Goal: Information Seeking & Learning: Find specific fact

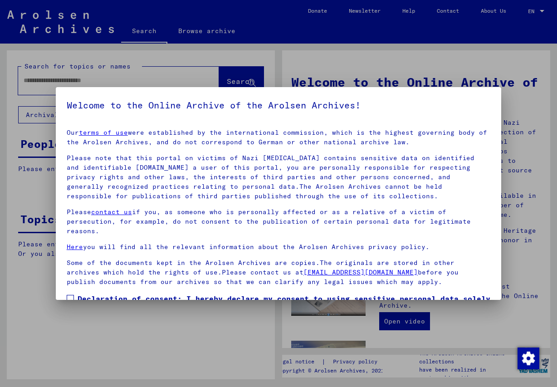
click at [68, 297] on span at bounding box center [70, 298] width 7 height 7
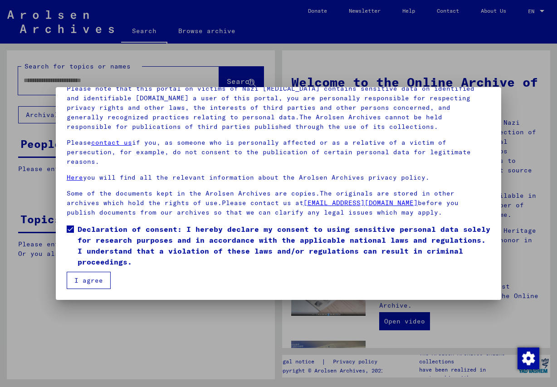
click at [93, 282] on button "I agree" at bounding box center [89, 280] width 44 height 17
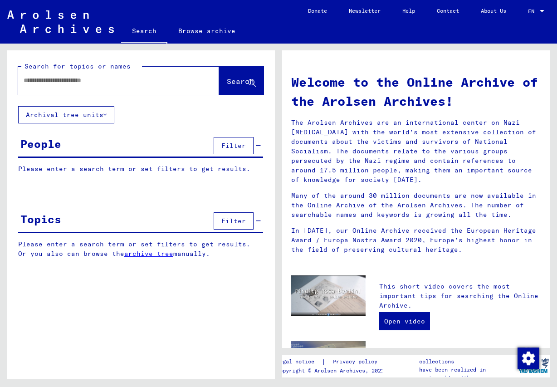
click at [93, 85] on input "text" at bounding box center [108, 81] width 168 height 10
type input "**********"
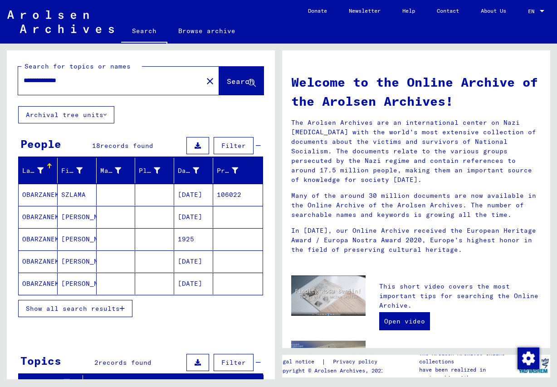
click at [86, 308] on span "Show all search results" at bounding box center [73, 308] width 94 height 8
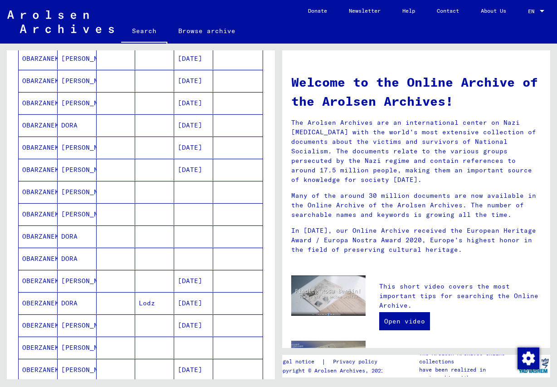
scroll to position [343, 0]
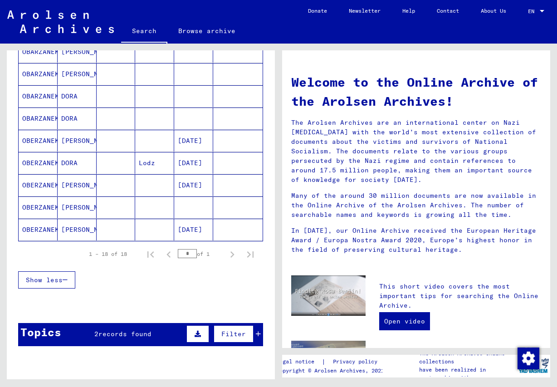
click at [39, 231] on mat-cell "OBERZANEK" at bounding box center [38, 230] width 39 height 22
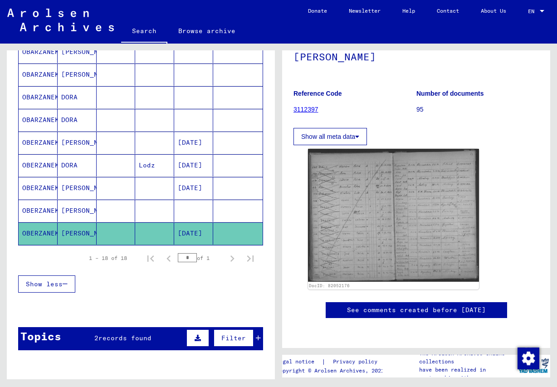
scroll to position [196, 0]
click at [6, 316] on div "**********" at bounding box center [139, 211] width 278 height 335
click at [49, 209] on mat-cell "OBERZANEK" at bounding box center [38, 210] width 39 height 22
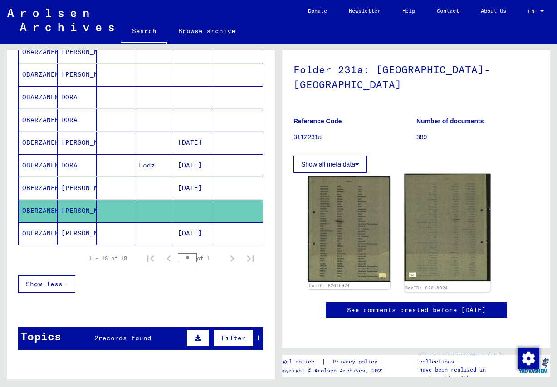
scroll to position [98, 0]
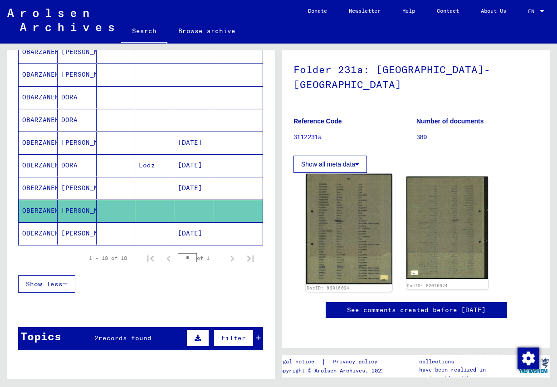
click at [363, 185] on img at bounding box center [349, 229] width 86 height 110
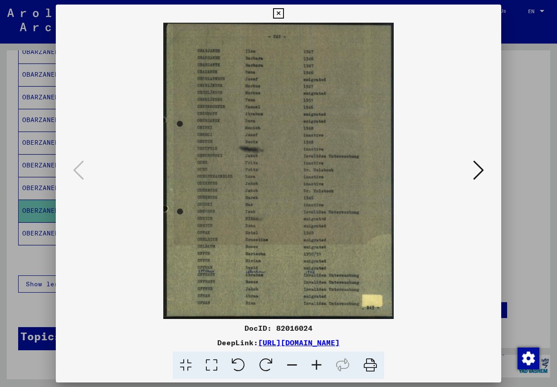
click at [480, 166] on icon at bounding box center [478, 170] width 11 height 22
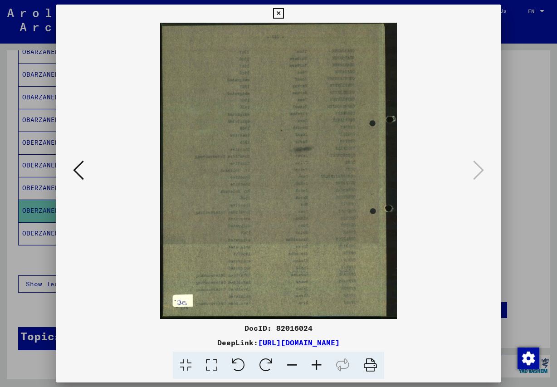
click at [76, 169] on icon at bounding box center [78, 170] width 11 height 22
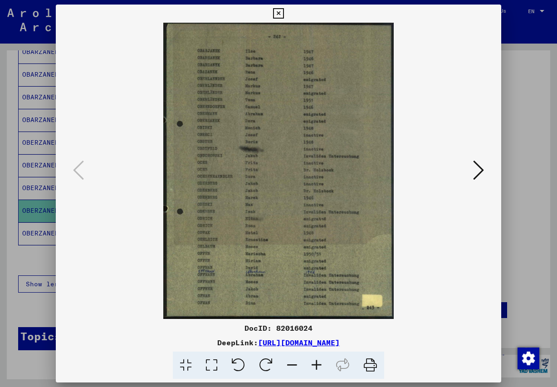
click at [270, 21] on div at bounding box center [278, 14] width 16 height 18
click at [483, 169] on icon at bounding box center [478, 170] width 11 height 22
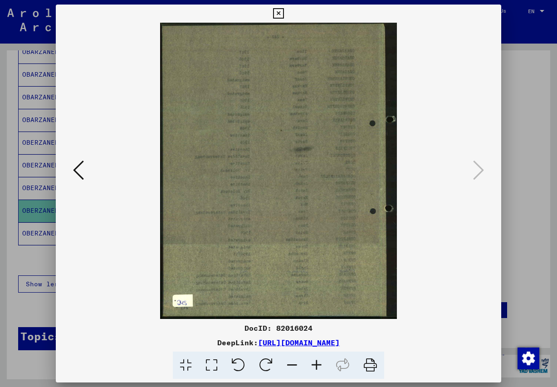
click at [283, 10] on icon at bounding box center [278, 13] width 10 height 11
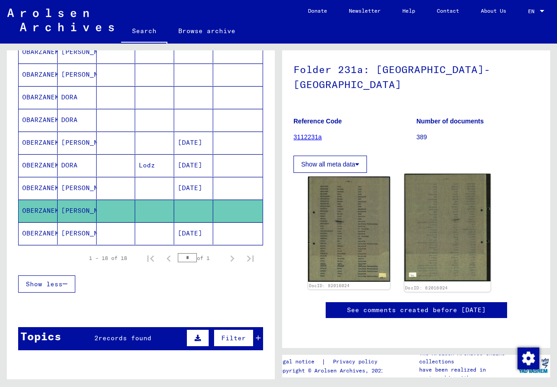
scroll to position [0, 0]
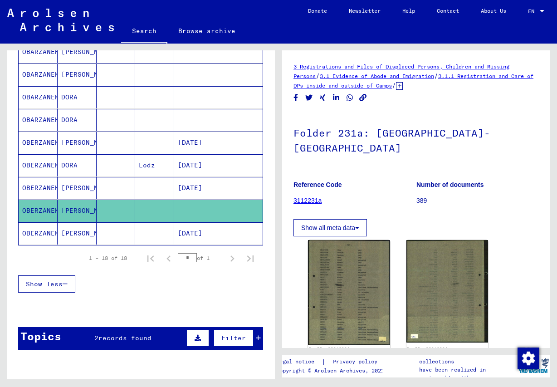
click at [42, 231] on mat-cell "OBERZANEK" at bounding box center [38, 233] width 39 height 22
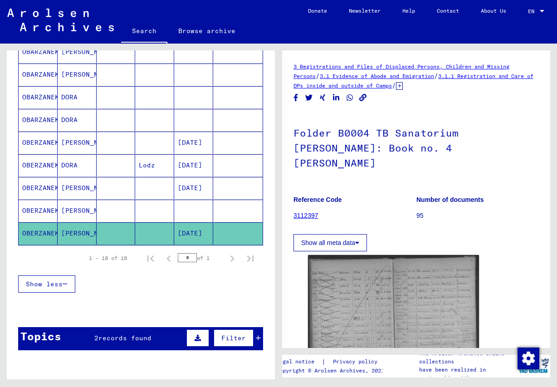
click at [41, 186] on mat-cell "OBERZANEK" at bounding box center [38, 188] width 39 height 22
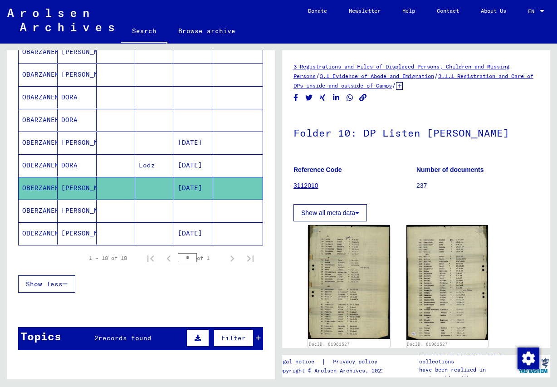
click at [36, 163] on mat-cell "OBERZANEK" at bounding box center [38, 165] width 39 height 22
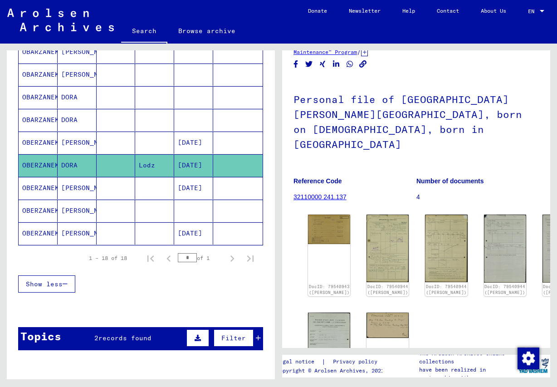
scroll to position [49, 0]
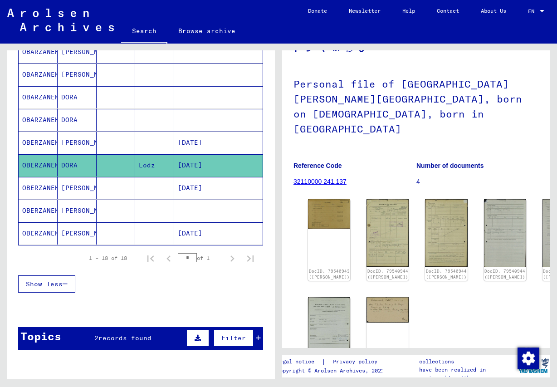
click at [37, 142] on mat-cell "OBERZANEK" at bounding box center [38, 142] width 39 height 22
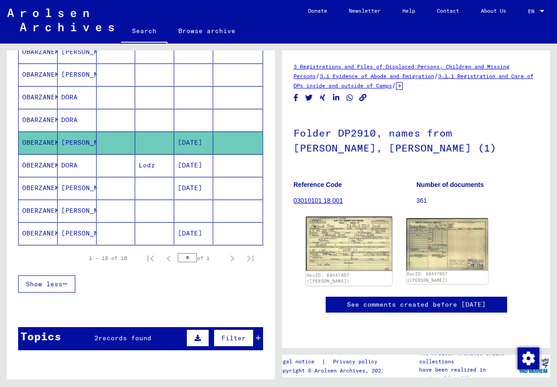
click at [351, 237] on img at bounding box center [349, 244] width 86 height 54
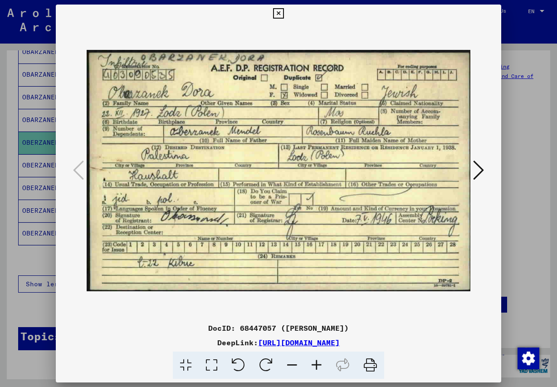
click at [480, 169] on icon at bounding box center [478, 170] width 11 height 22
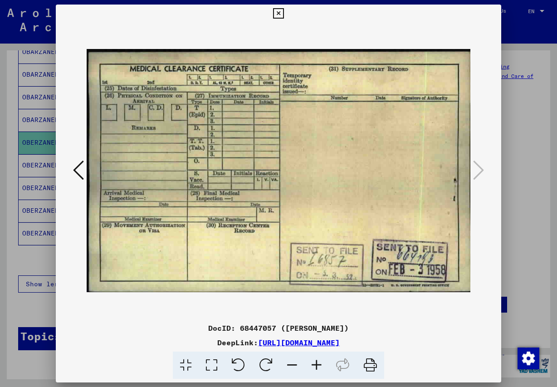
click at [74, 169] on icon at bounding box center [78, 170] width 11 height 22
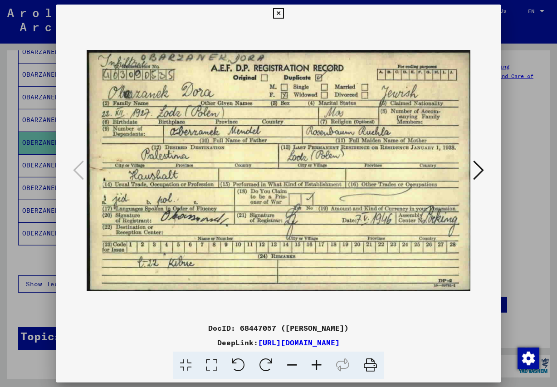
click at [283, 13] on icon at bounding box center [278, 13] width 10 height 11
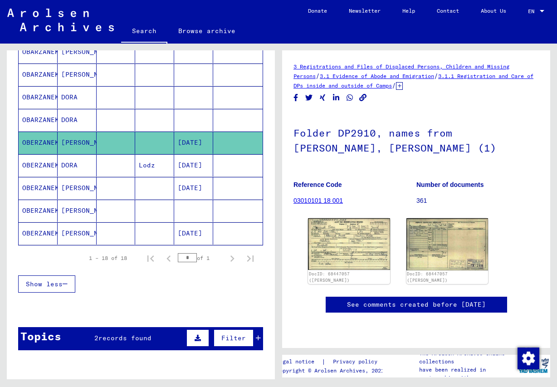
click at [44, 118] on mat-cell "OBARZANEK" at bounding box center [38, 120] width 39 height 22
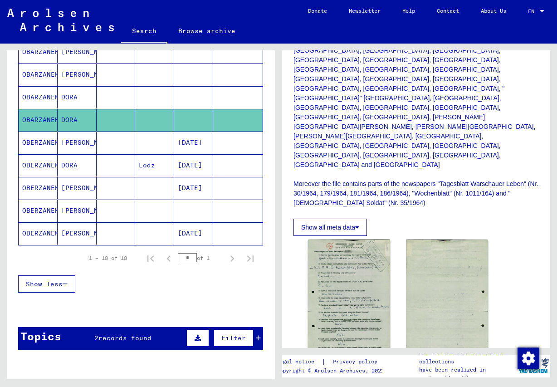
scroll to position [392, 0]
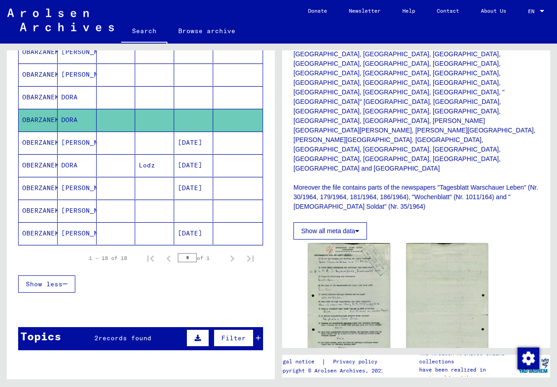
click at [30, 95] on mat-cell "OBARZANEK" at bounding box center [38, 97] width 39 height 22
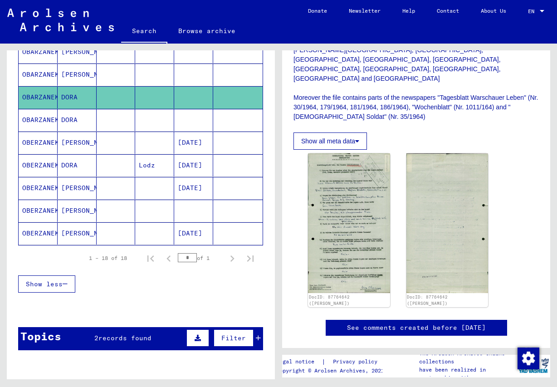
scroll to position [490, 0]
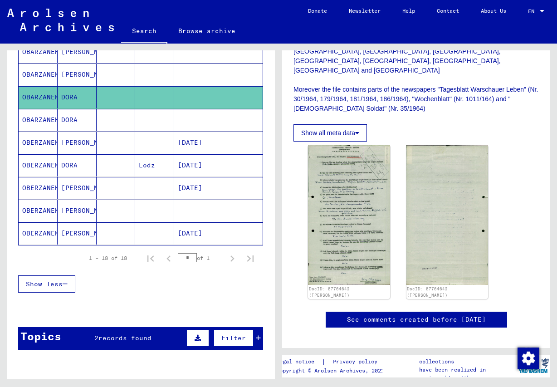
click at [32, 73] on mat-cell "OBARZANEK" at bounding box center [38, 74] width 39 height 22
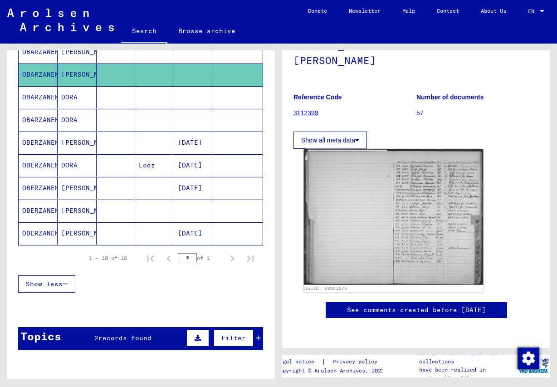
scroll to position [147, 0]
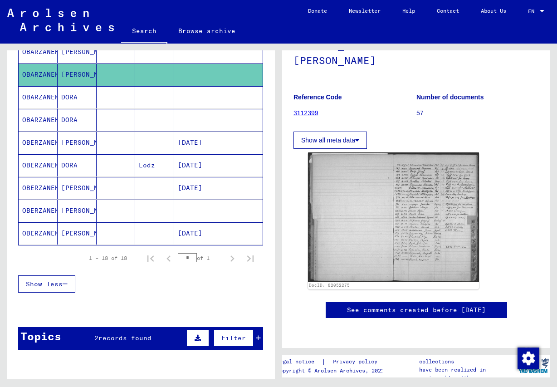
click at [35, 51] on mat-cell "OBARZANEK" at bounding box center [38, 52] width 39 height 22
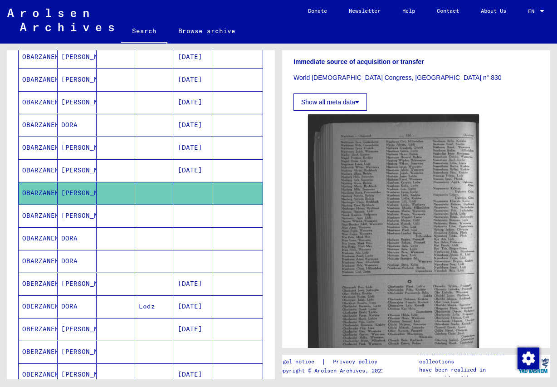
scroll to position [200, 0]
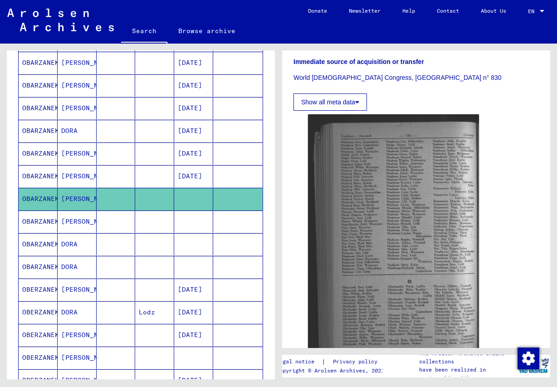
click at [34, 177] on mat-cell "OBARZANEK" at bounding box center [38, 176] width 39 height 22
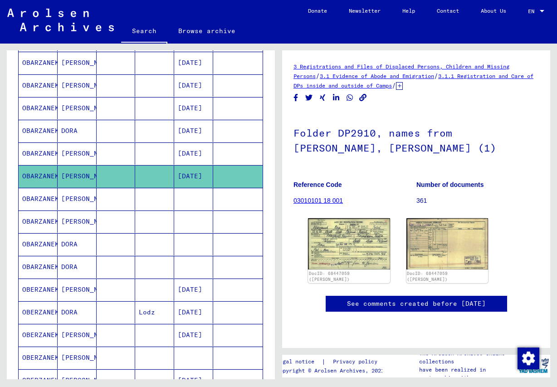
click at [43, 151] on mat-cell "OBARZANEK" at bounding box center [38, 153] width 39 height 22
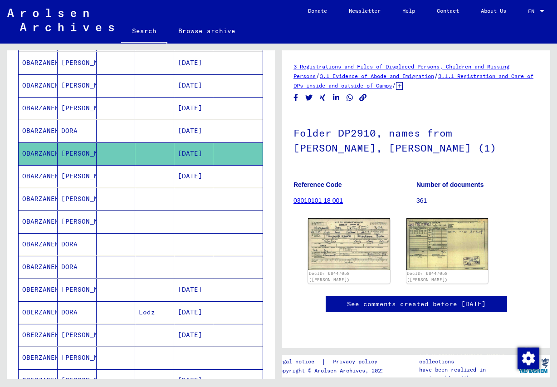
click at [41, 132] on mat-cell "OBARZANEK" at bounding box center [38, 131] width 39 height 22
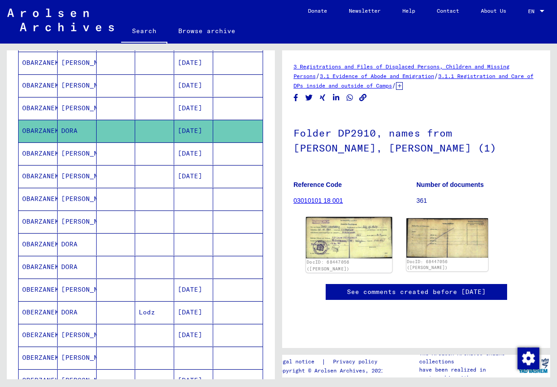
click at [355, 234] on img at bounding box center [349, 237] width 86 height 41
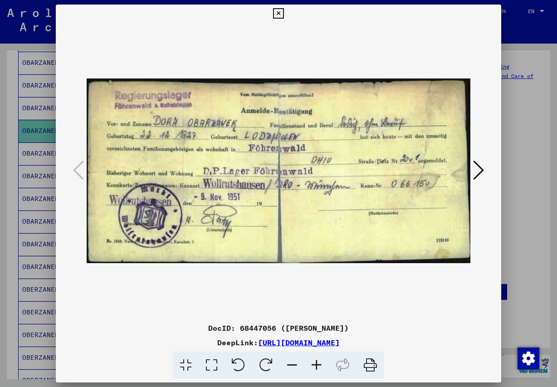
click at [283, 12] on icon at bounding box center [278, 13] width 10 height 11
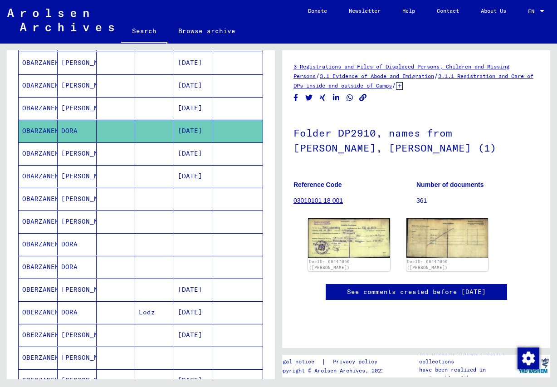
click at [39, 105] on mat-cell "OBARZANEK" at bounding box center [38, 108] width 39 height 22
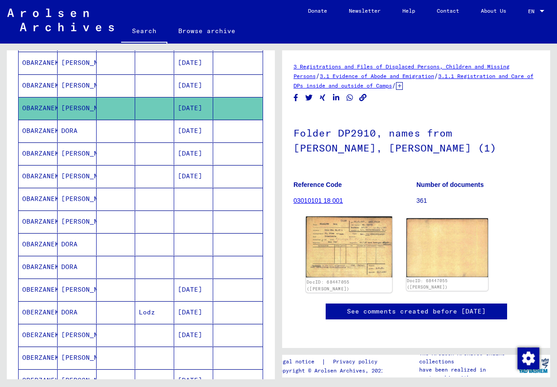
click at [348, 254] on img at bounding box center [349, 246] width 86 height 61
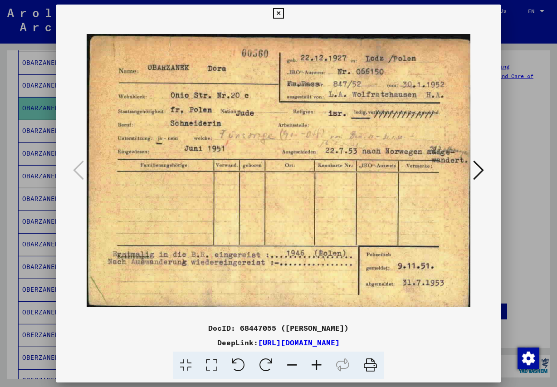
click at [283, 13] on icon at bounding box center [278, 13] width 10 height 11
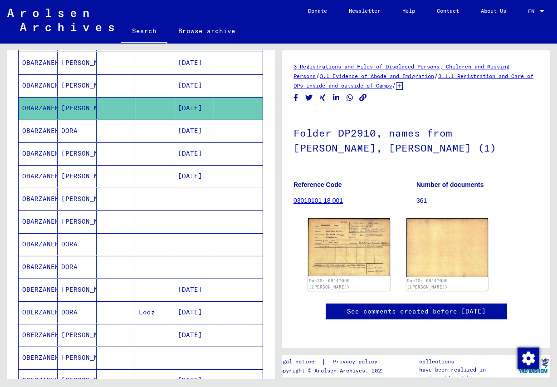
click at [32, 81] on mat-cell "OBARZANEK" at bounding box center [38, 85] width 39 height 22
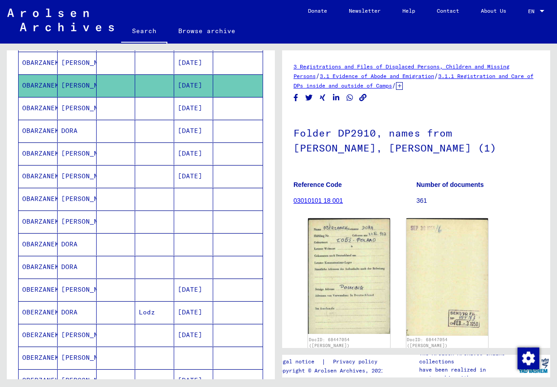
click at [33, 60] on mat-cell "OBARZANEK" at bounding box center [38, 63] width 39 height 22
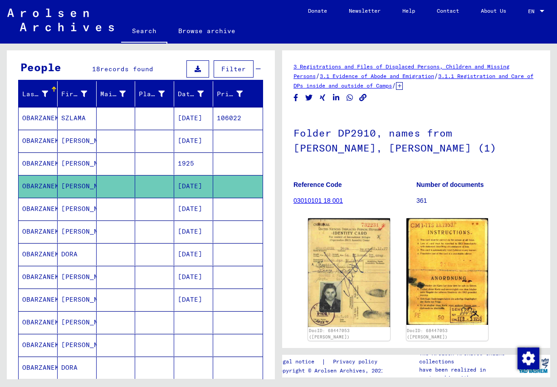
scroll to position [53, 0]
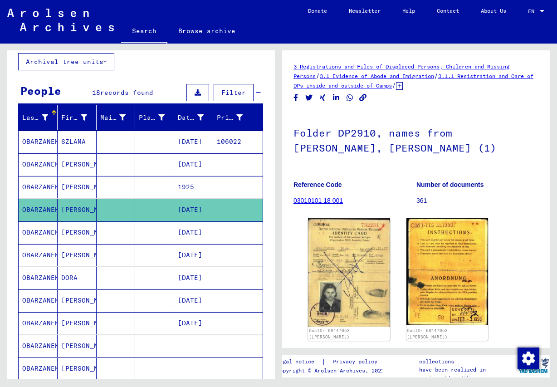
click at [29, 187] on mat-cell "OBARZANEK" at bounding box center [38, 187] width 39 height 22
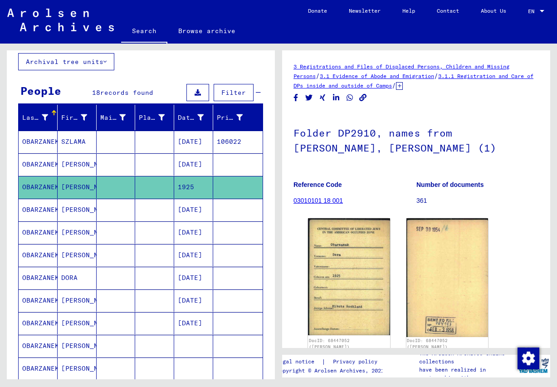
click at [32, 164] on mat-cell "OBARZANEK" at bounding box center [38, 164] width 39 height 22
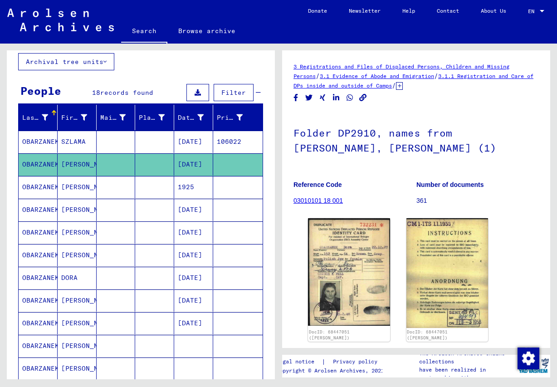
click at [36, 139] on mat-cell "OBARZANEK" at bounding box center [38, 142] width 39 height 22
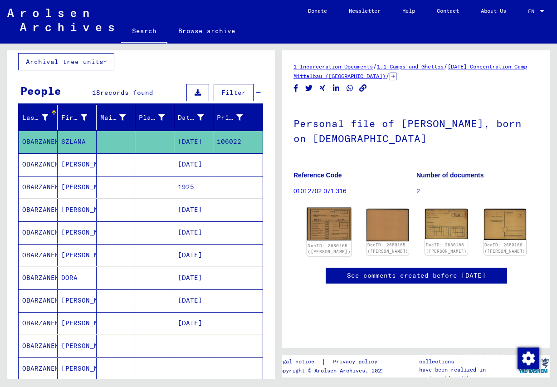
click at [321, 225] on img at bounding box center [329, 224] width 44 height 33
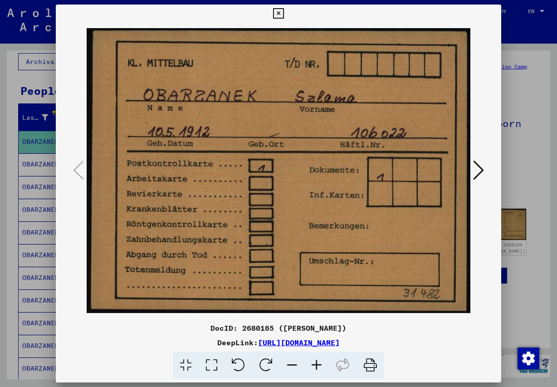
click at [480, 170] on icon at bounding box center [478, 170] width 11 height 22
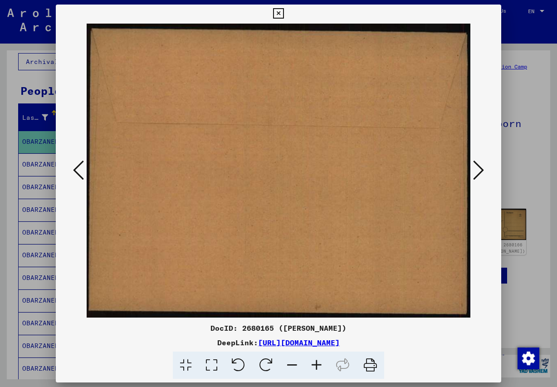
click at [480, 170] on icon at bounding box center [478, 170] width 11 height 22
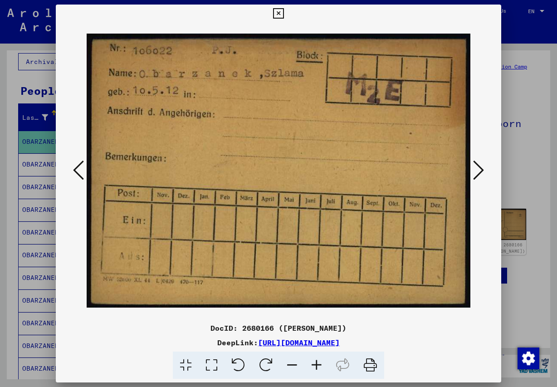
click at [480, 170] on icon at bounding box center [478, 170] width 11 height 22
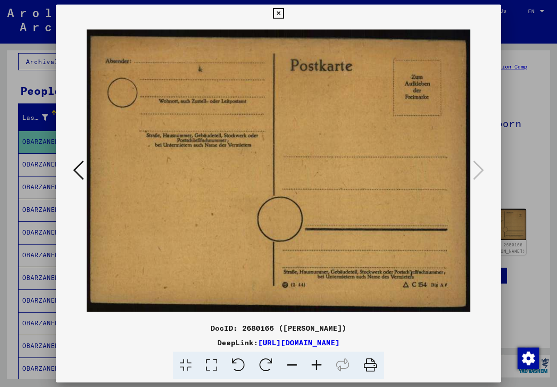
click at [81, 168] on icon at bounding box center [78, 170] width 11 height 22
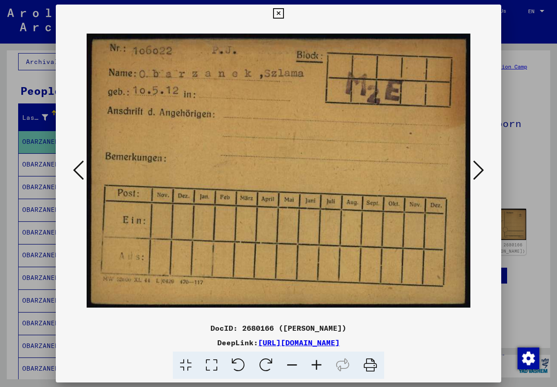
click at [81, 168] on icon at bounding box center [78, 170] width 11 height 22
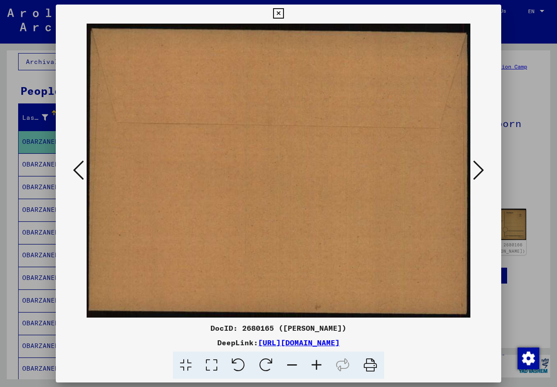
click at [81, 168] on icon at bounding box center [78, 170] width 11 height 22
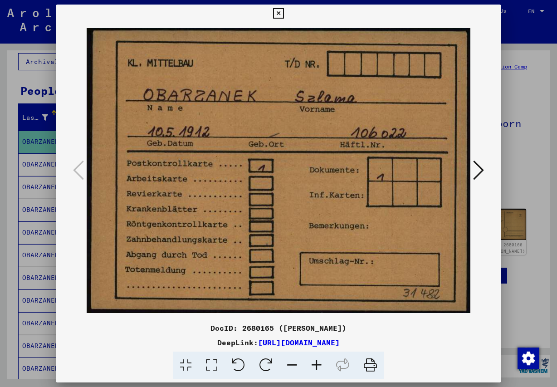
click at [283, 14] on icon at bounding box center [278, 13] width 10 height 11
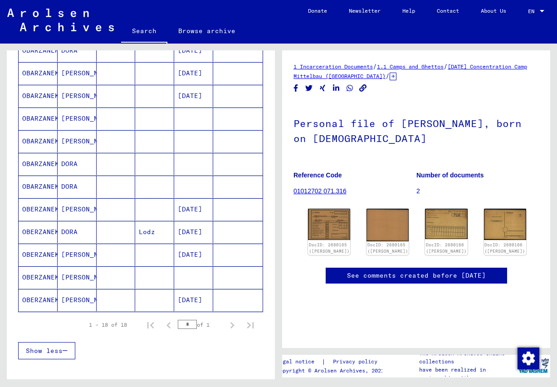
scroll to position [298, 0]
